Goal: Information Seeking & Learning: Learn about a topic

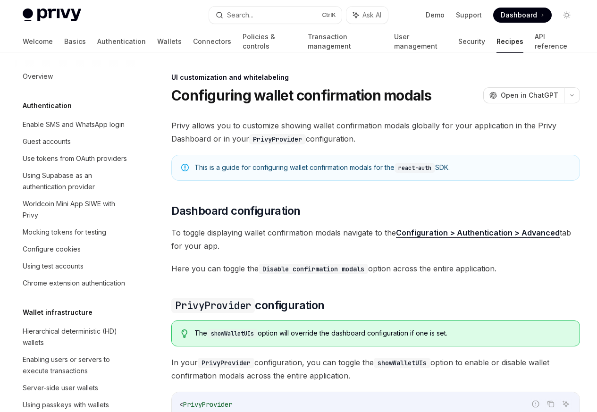
scroll to position [413, 0]
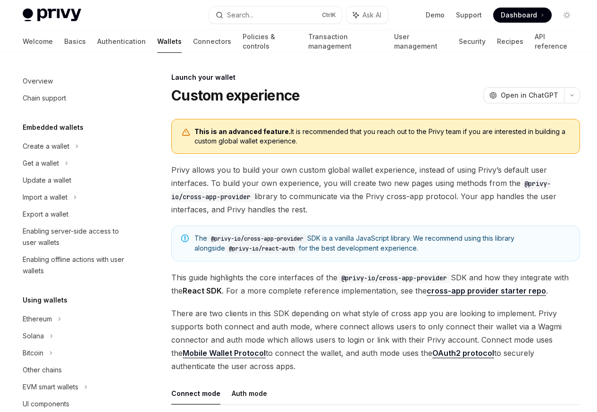
scroll to position [433, 0]
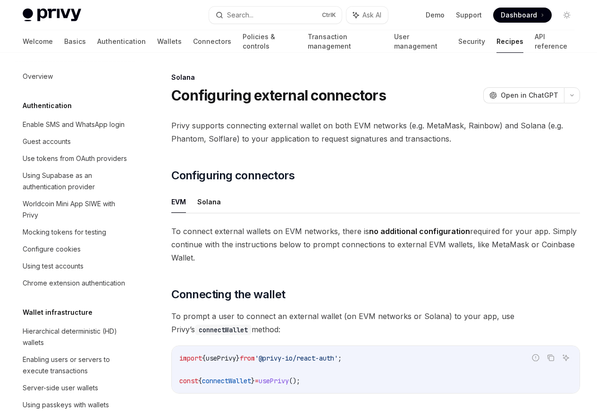
scroll to position [1513, 0]
